Goal: Communication & Community: Participate in discussion

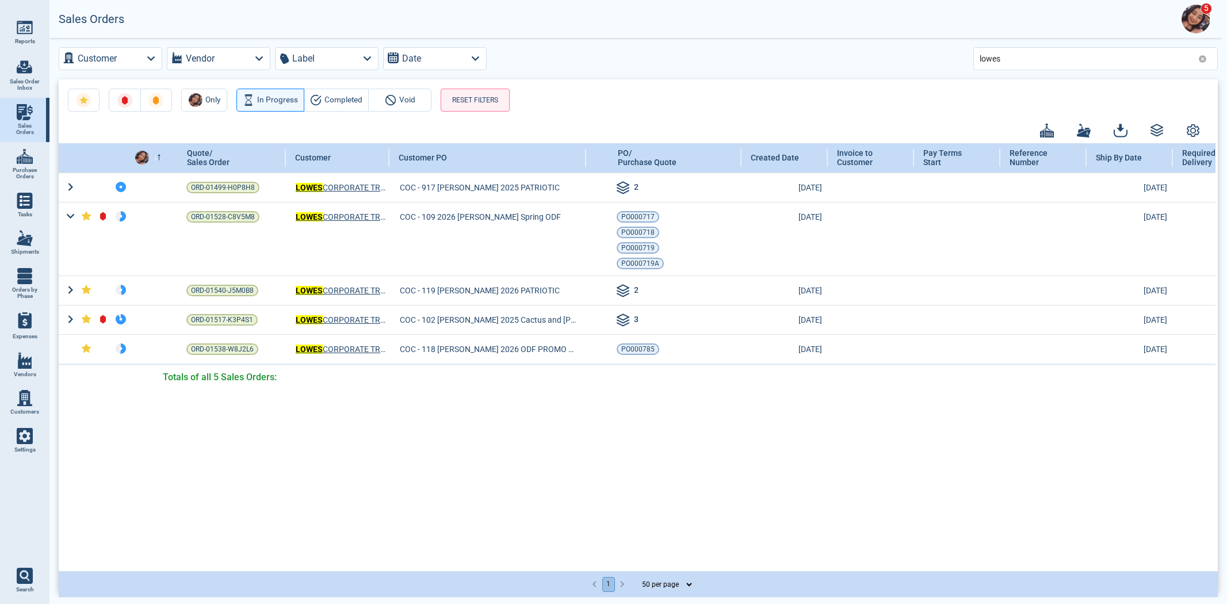
select select "50"
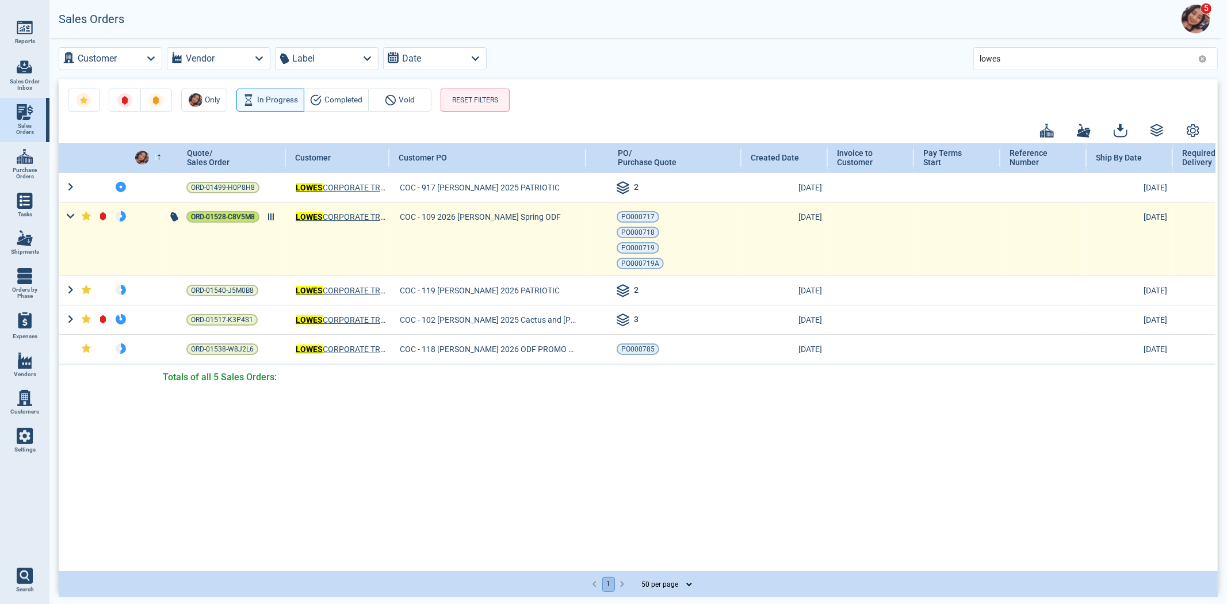
click at [205, 213] on span "ORD-01528-C8V5M8" at bounding box center [223, 217] width 64 height 12
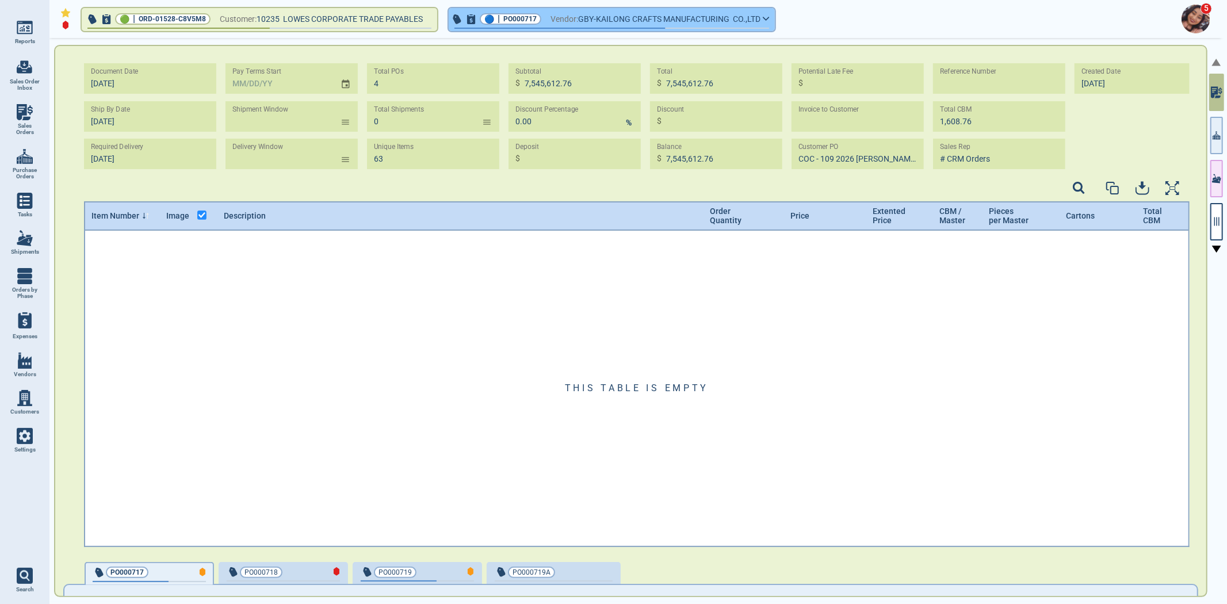
click at [610, 20] on span "GBY-KAILONG CRAFTS MANUFACTURING CO.,LTD" at bounding box center [669, 19] width 182 height 14
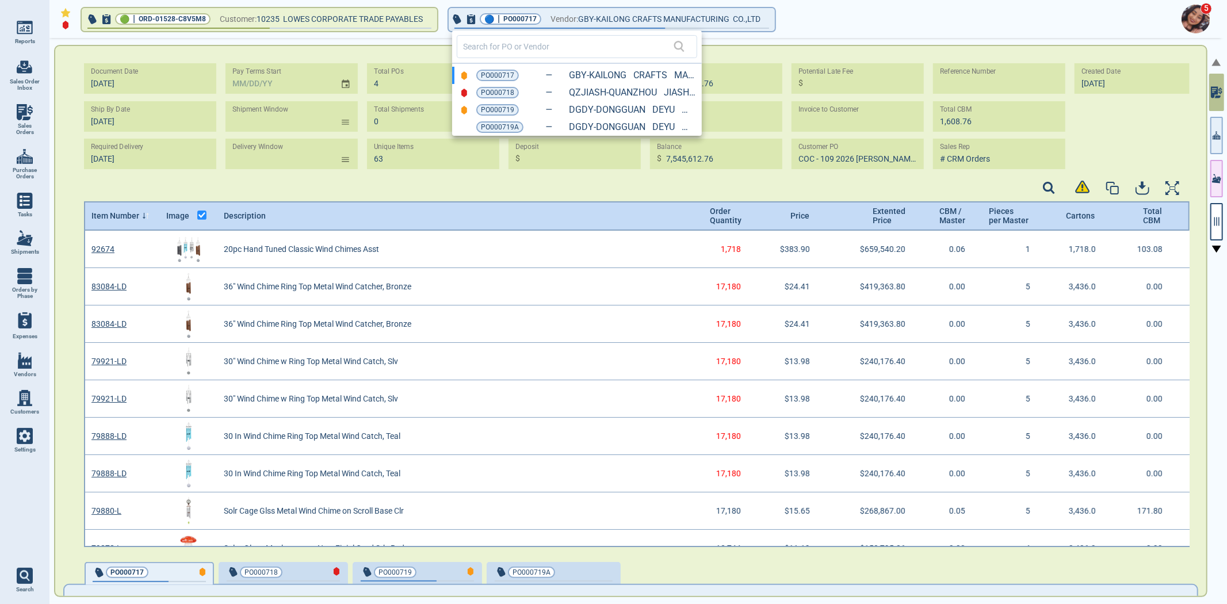
scroll to position [3, 3]
click at [505, 75] on span "PO000717" at bounding box center [497, 76] width 33 height 12
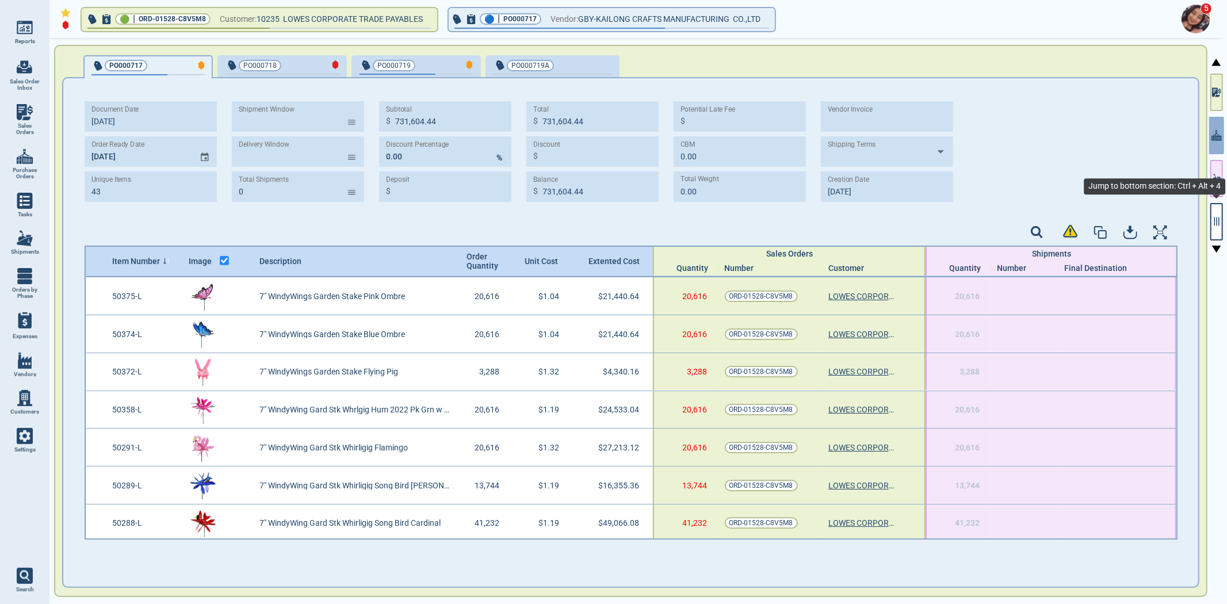
click at [1213, 227] on button "button" at bounding box center [1216, 221] width 13 height 37
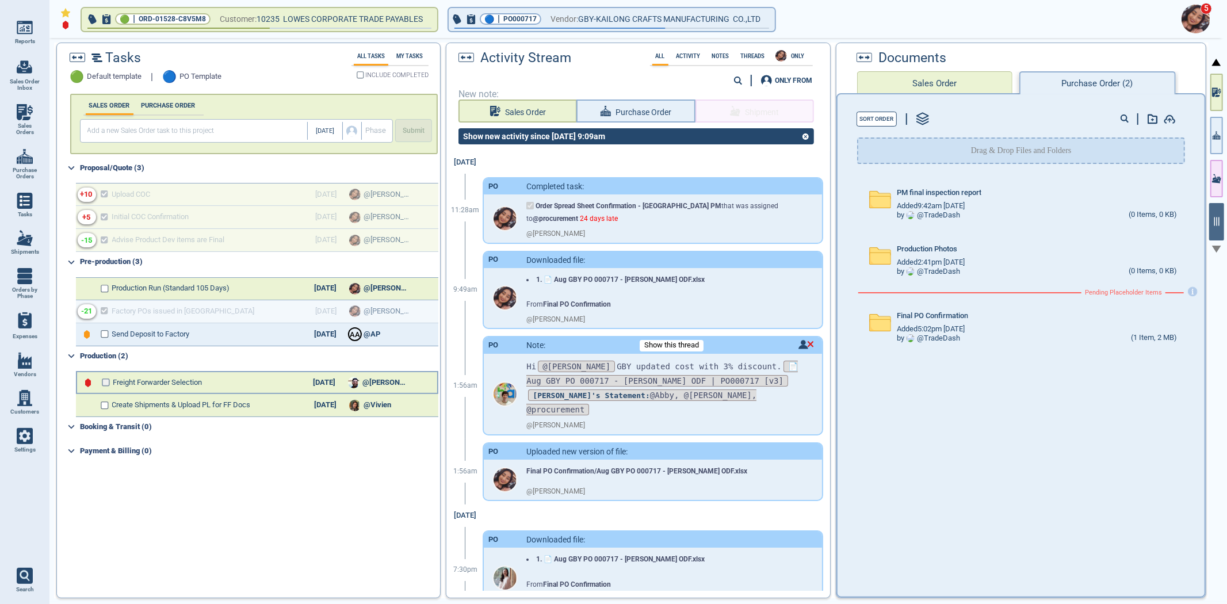
click at [105, 380] on input "checkbox" at bounding box center [106, 382] width 9 height 8
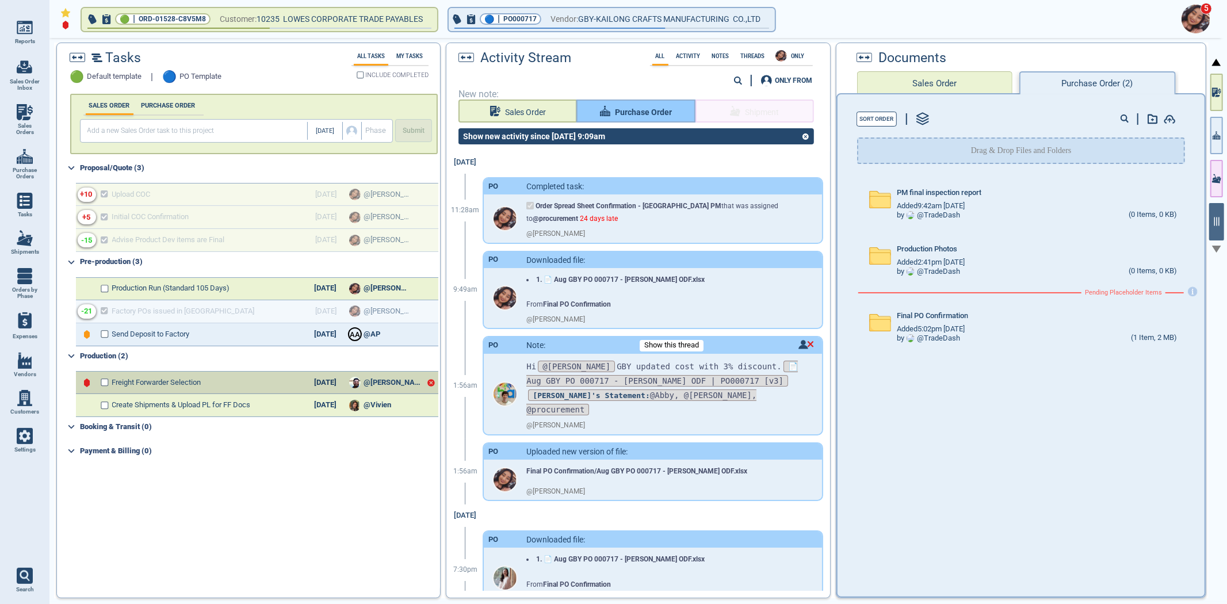
click at [646, 109] on span "Purchase Order" at bounding box center [643, 112] width 57 height 14
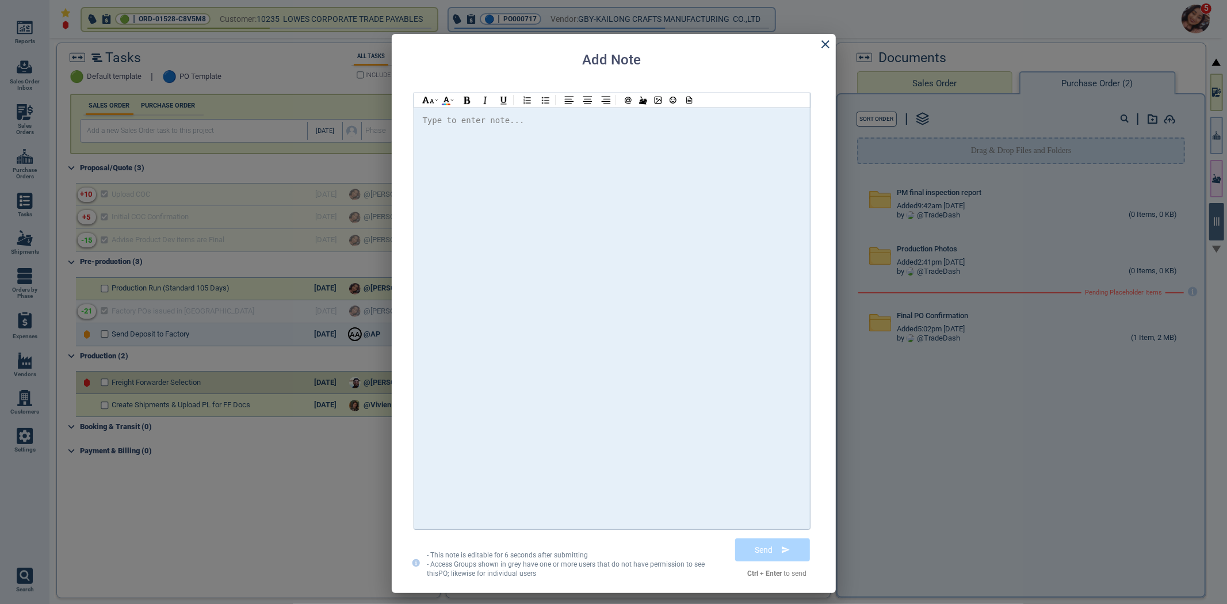
click at [811, 44] on div "Add Note Type to enter note... - This note is editable for 6 seconds after subm…" at bounding box center [614, 313] width 444 height 559
click at [822, 47] on icon at bounding box center [825, 44] width 8 height 8
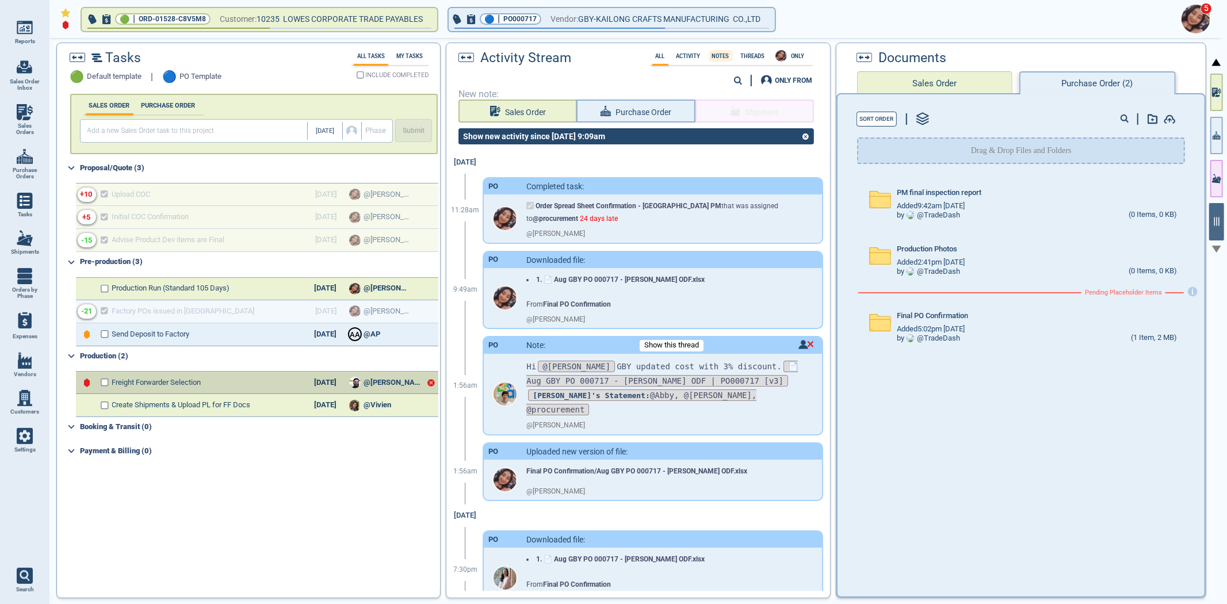
click at [723, 59] on div "Notes" at bounding box center [721, 56] width 24 height 12
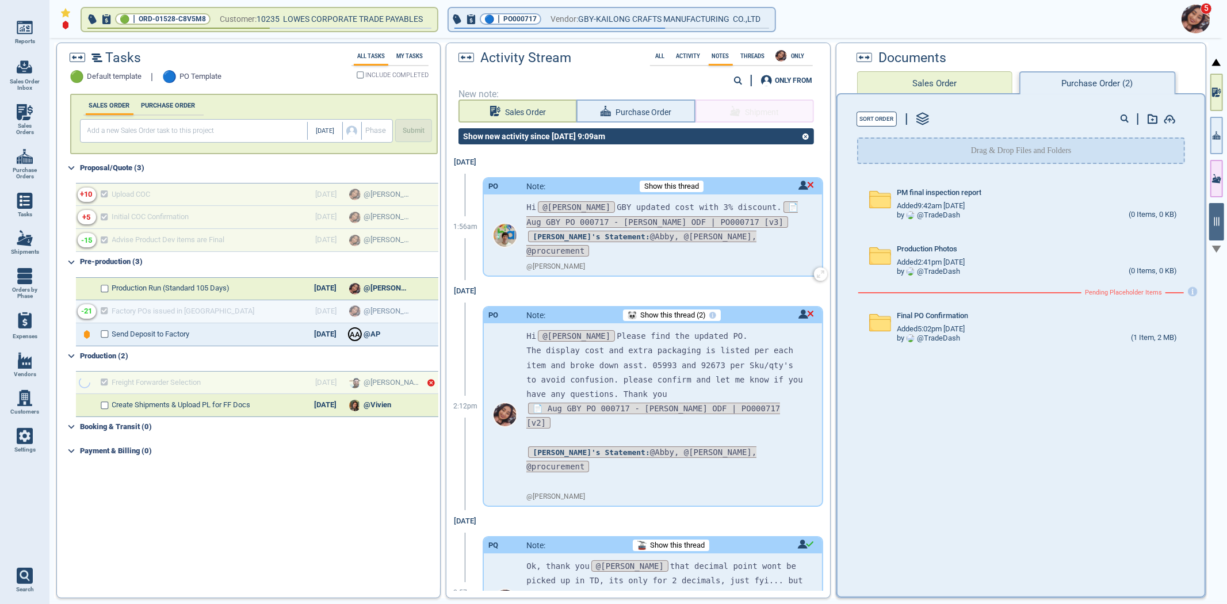
checkbox input "true"
click at [677, 182] on span "Show this thread" at bounding box center [671, 186] width 55 height 9
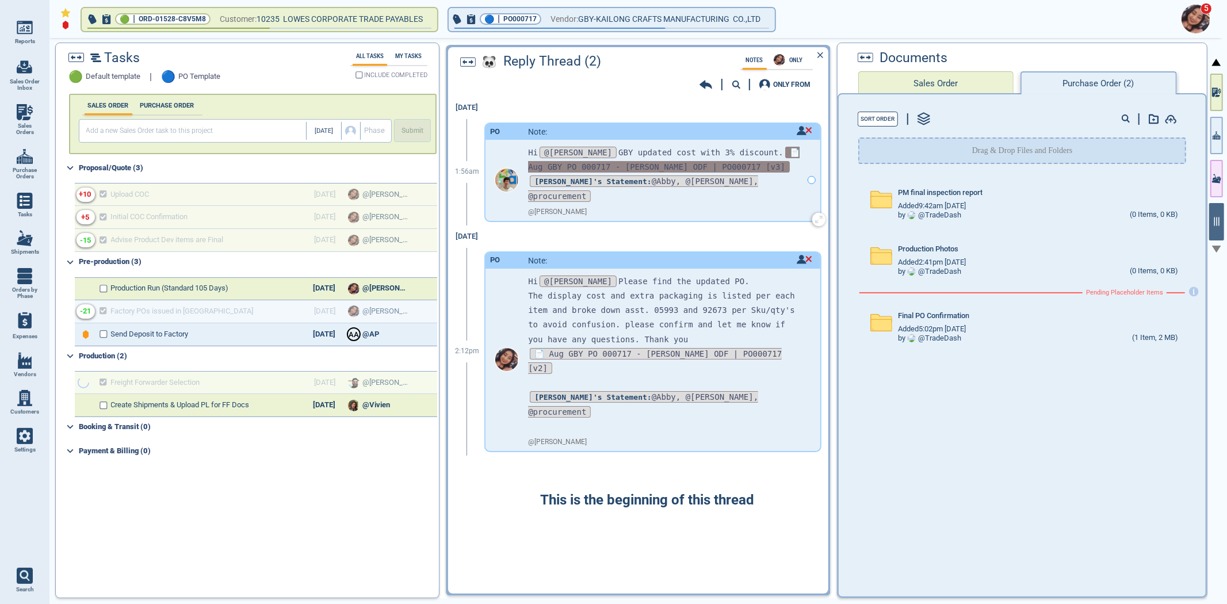
click at [677, 204] on div "@ [PERSON_NAME]" at bounding box center [665, 212] width 274 height 17
click at [699, 88] on icon at bounding box center [705, 85] width 13 height 12
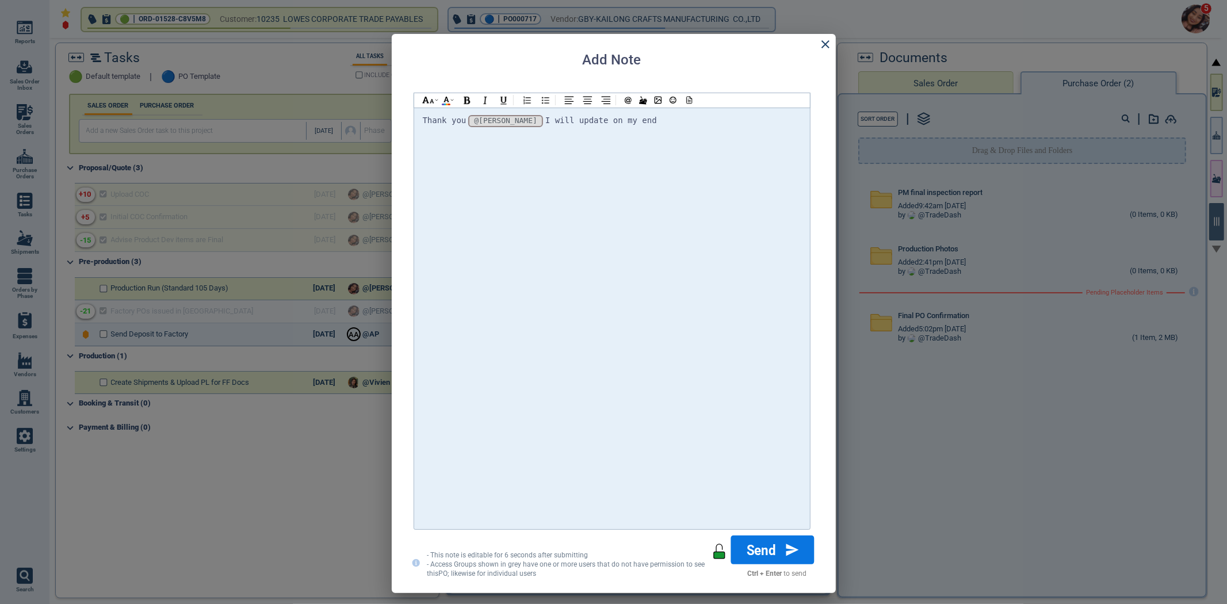
click at [763, 541] on button "Send" at bounding box center [771, 549] width 83 height 29
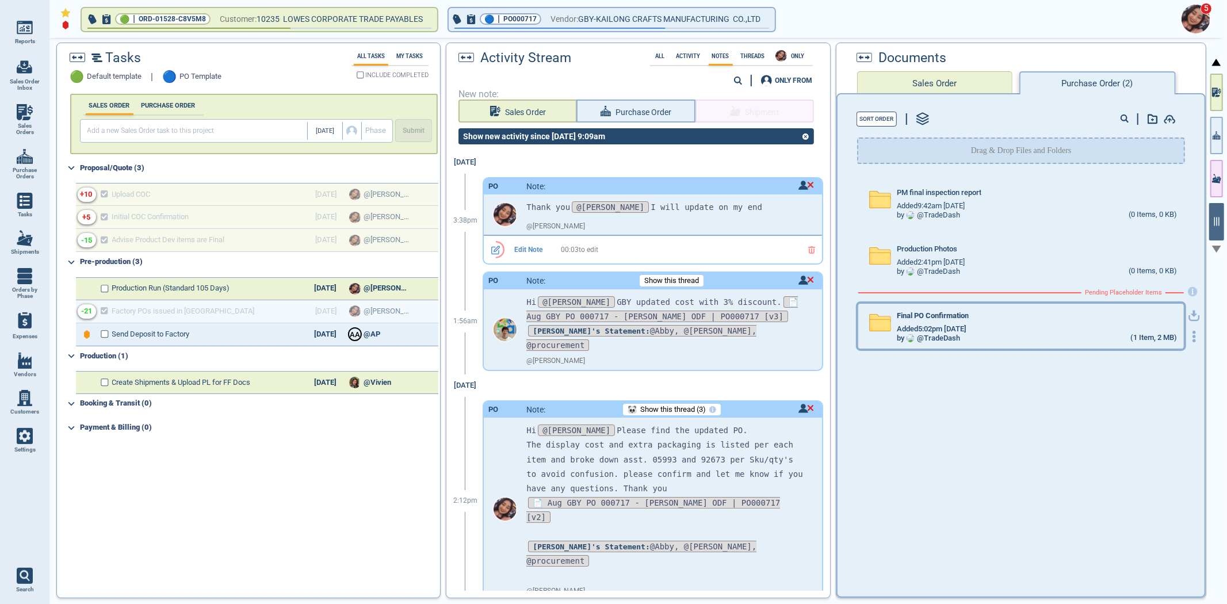
click at [906, 307] on div "Final PO Confirmation Added 5:02pm [DATE] by @ TradeDash (1 Item, 2 MB)" at bounding box center [1021, 326] width 326 height 45
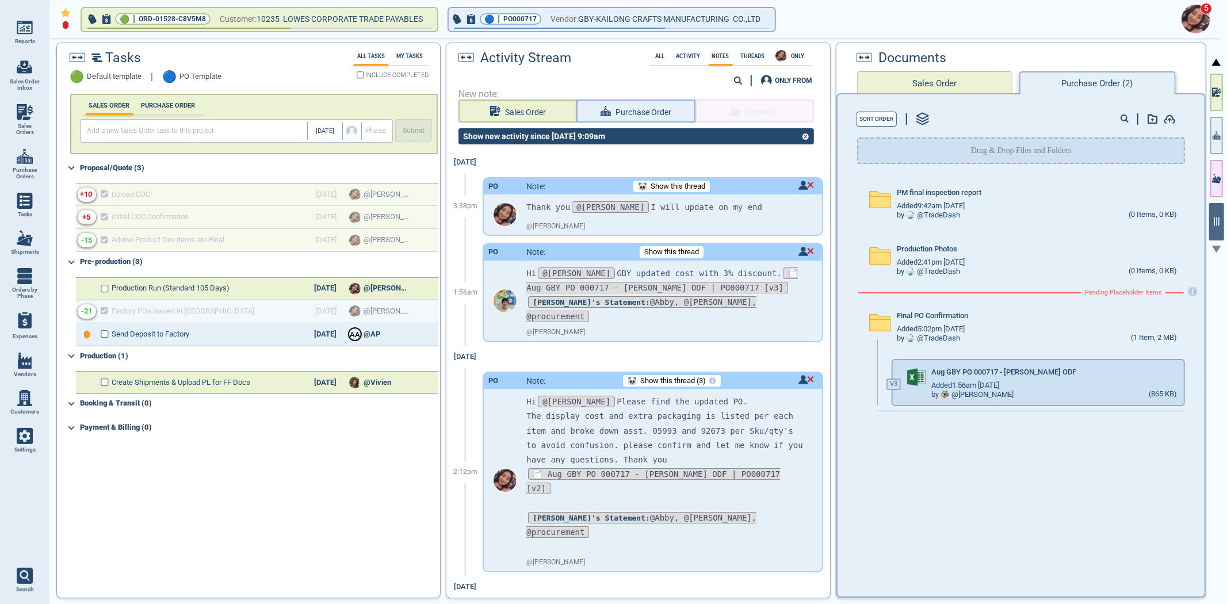
click at [977, 503] on div "PM final inspection report Added 9:42am [DATE] by @ TradeDash (0 Items, 0 KB) P…" at bounding box center [1020, 383] width 367 height 417
